Goal: Information Seeking & Learning: Learn about a topic

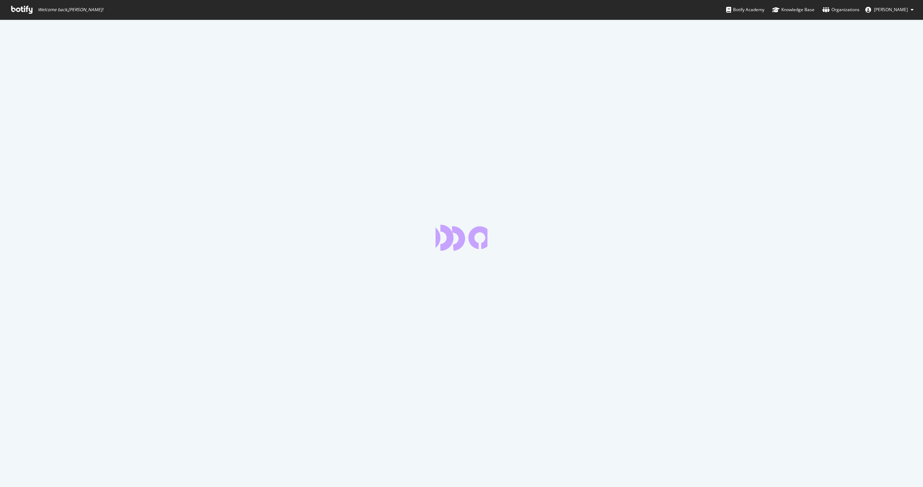
click at [27, 13] on icon at bounding box center [21, 10] width 21 height 8
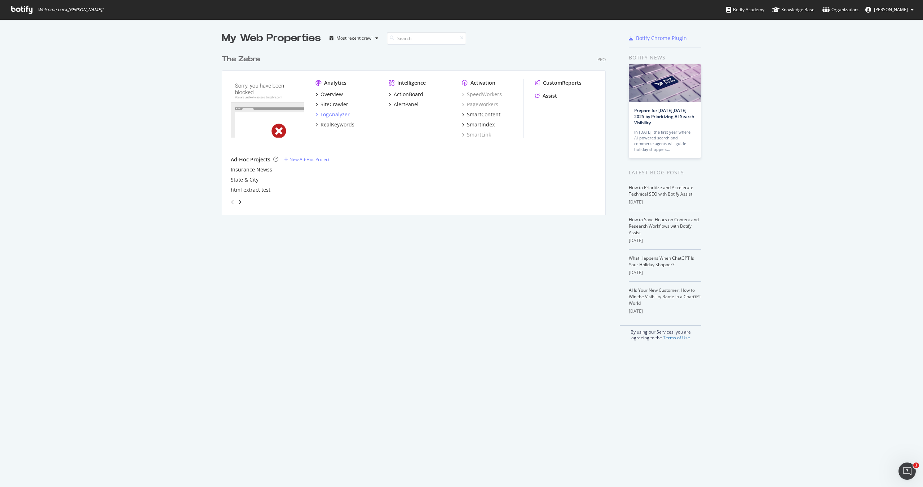
click at [327, 113] on div "LogAnalyzer" at bounding box center [334, 114] width 29 height 7
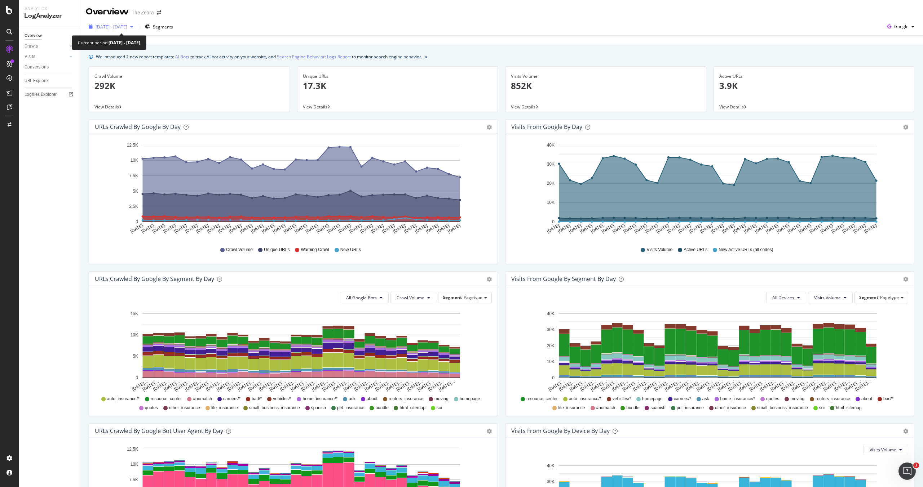
click at [126, 25] on span "[DATE] - [DATE]" at bounding box center [112, 27] width 32 height 6
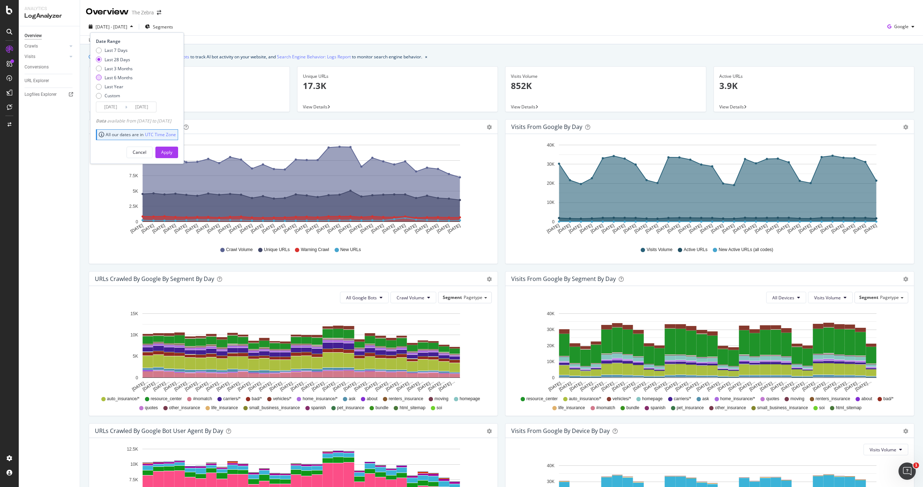
click at [123, 75] on div "Last 6 Months" at bounding box center [119, 78] width 28 height 6
type input "[DATE]"
click at [172, 149] on div "Apply" at bounding box center [166, 152] width 11 height 6
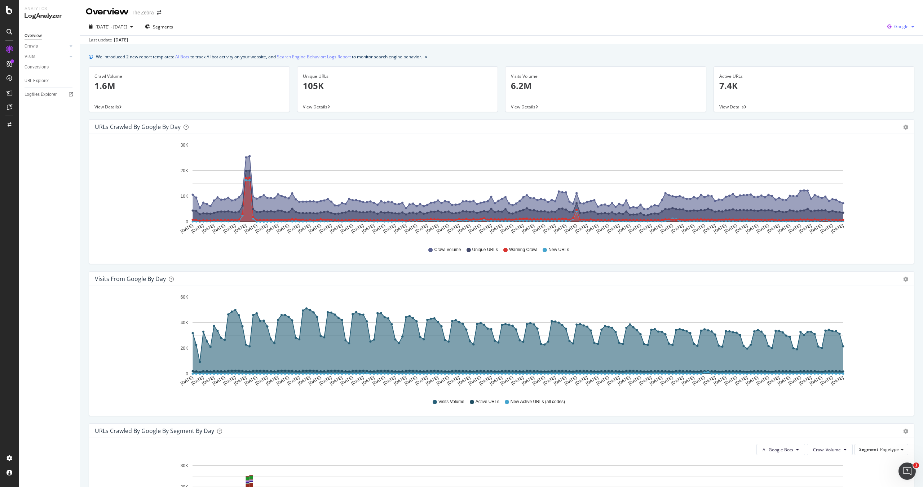
click at [904, 23] on div "Google" at bounding box center [900, 26] width 33 height 11
click at [879, 57] on span at bounding box center [880, 54] width 9 height 9
